Goal: Register for event/course

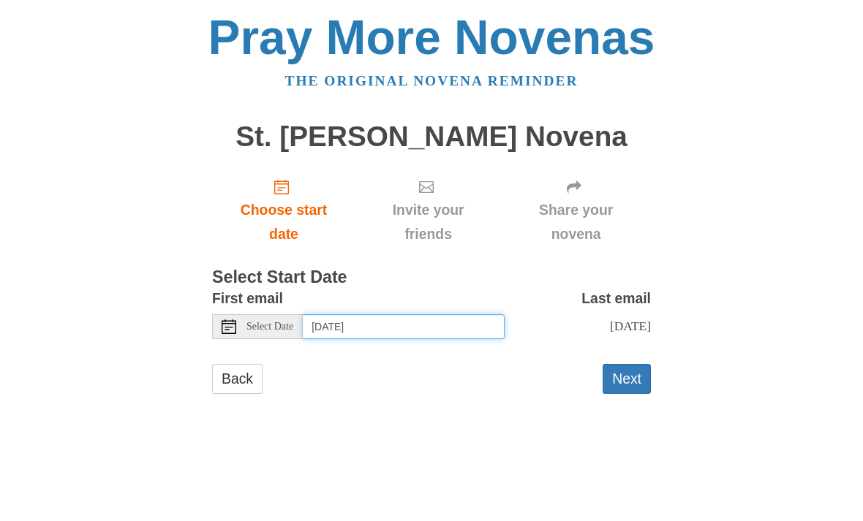
click at [449, 323] on input "[DATE]" at bounding box center [404, 326] width 202 height 25
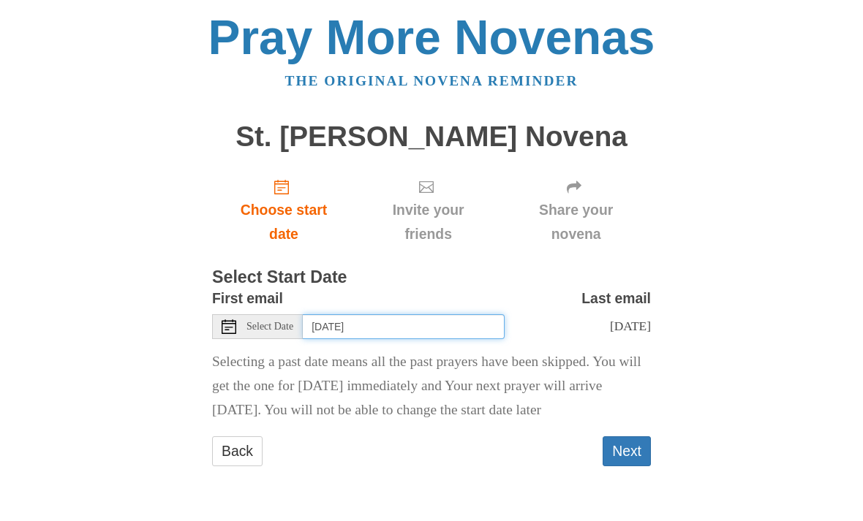
click at [425, 325] on input "[DATE]" at bounding box center [404, 326] width 202 height 25
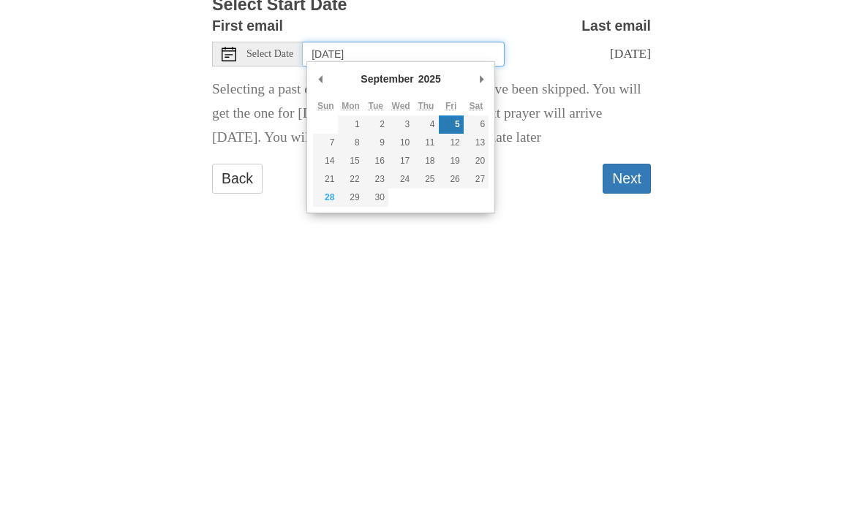
type input "[DATE]"
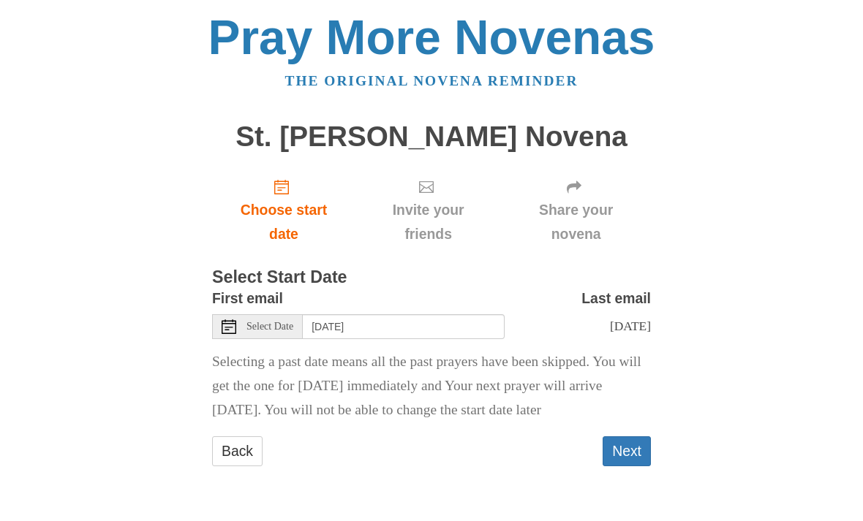
click at [634, 436] on button "Next" at bounding box center [626, 451] width 48 height 30
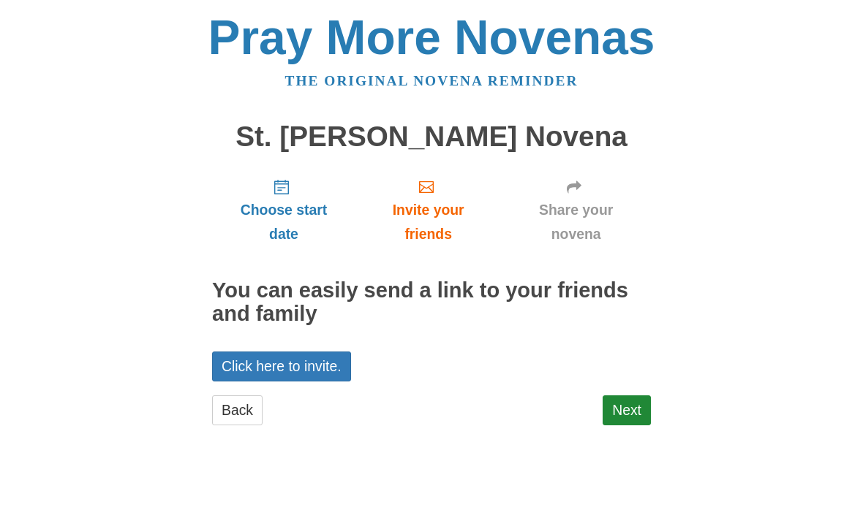
click at [621, 408] on link "Next" at bounding box center [626, 410] width 48 height 30
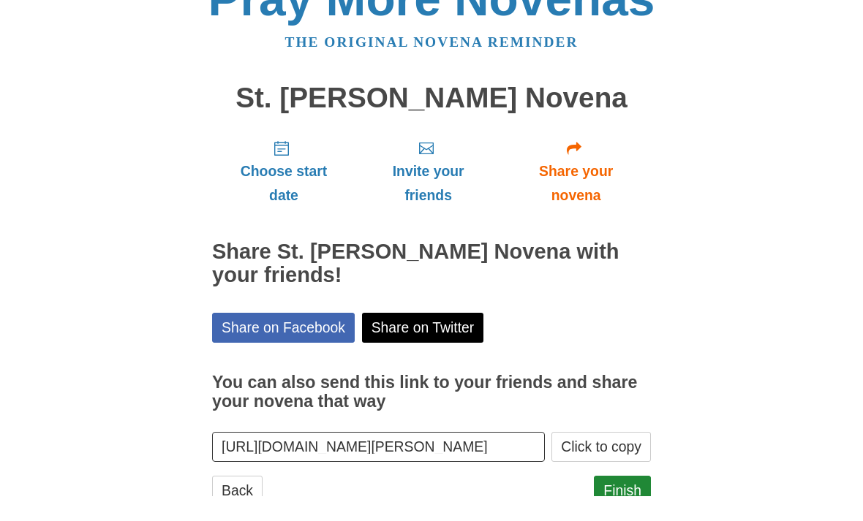
scroll to position [13, 0]
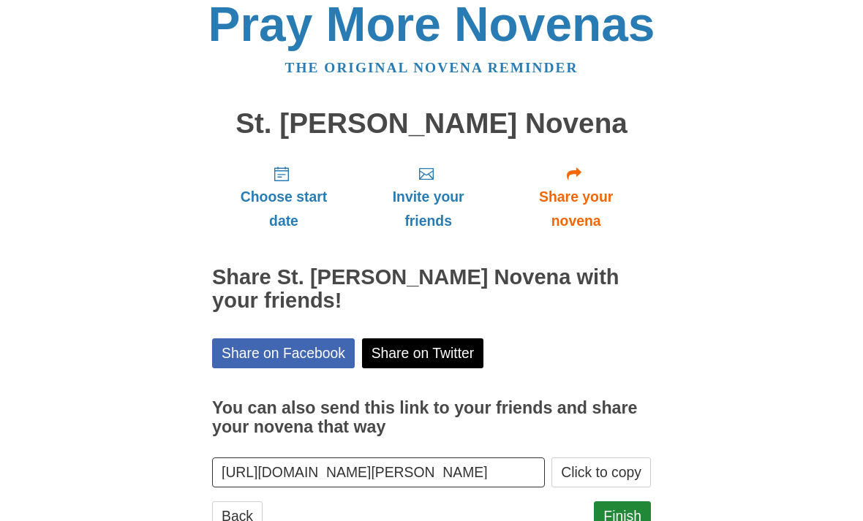
click at [613, 510] on link "Finish" at bounding box center [622, 516] width 57 height 30
